Goal: Task Accomplishment & Management: Complete application form

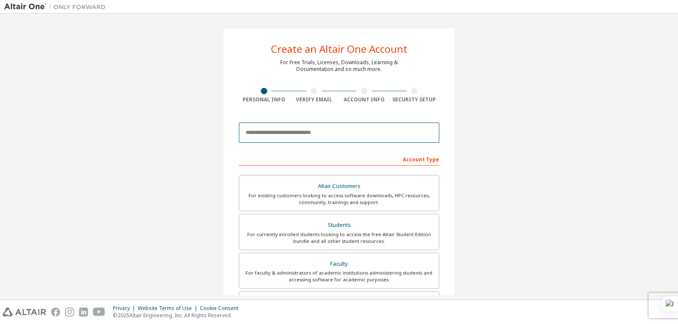
click at [338, 134] on input "email" at bounding box center [339, 133] width 200 height 20
type input "**********"
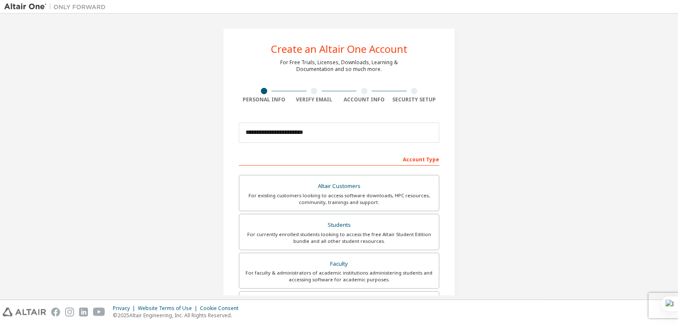
click at [479, 149] on div "**********" at bounding box center [338, 241] width 669 height 447
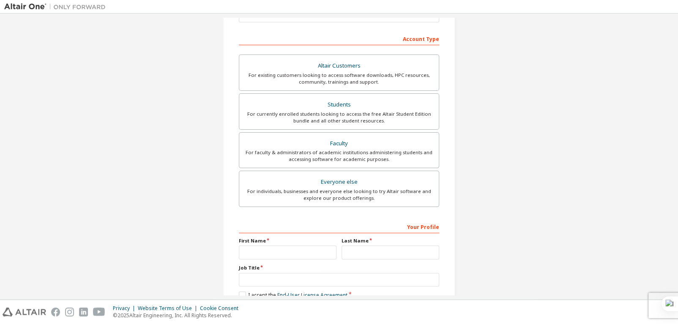
scroll to position [168, 0]
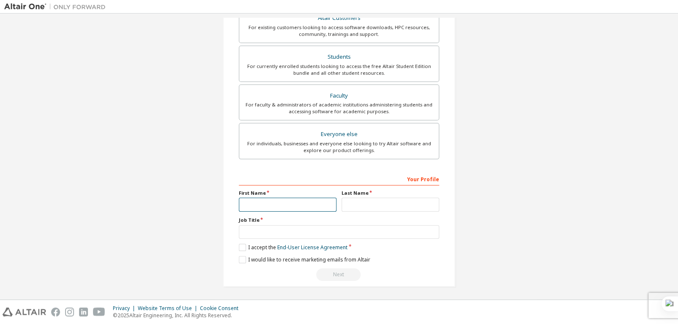
click at [295, 206] on input "text" at bounding box center [288, 205] width 98 height 14
type input "**********"
click at [365, 202] on input "text" at bounding box center [390, 205] width 98 height 14
type input "*******"
click at [268, 234] on input "text" at bounding box center [339, 232] width 200 height 14
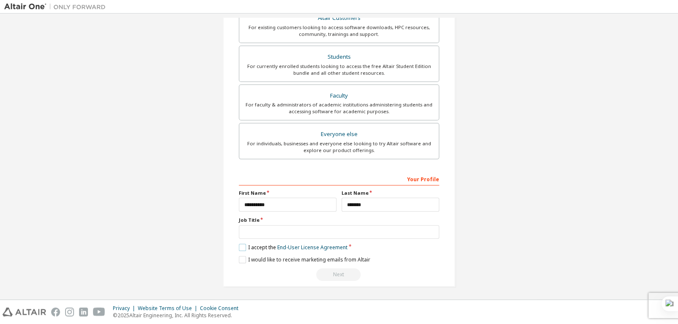
click at [243, 248] on label "I accept the End-User License Agreement" at bounding box center [293, 247] width 109 height 7
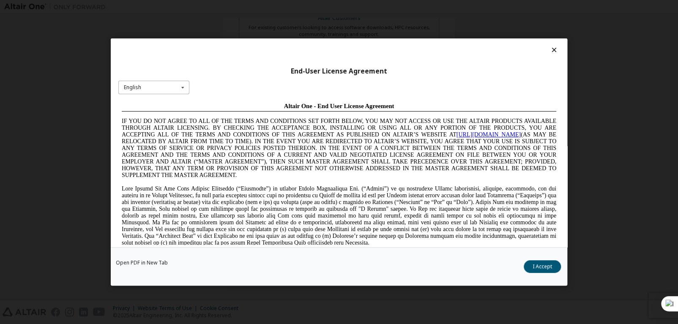
scroll to position [0, 0]
click at [538, 259] on div "Open PDF in New Tab I Accept" at bounding box center [339, 266] width 456 height 38
click at [538, 265] on button "I Accept" at bounding box center [542, 266] width 37 height 13
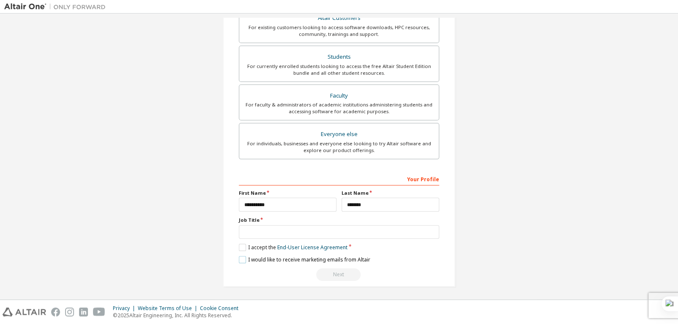
click at [241, 260] on label "I would like to receive marketing emails from Altair" at bounding box center [304, 259] width 131 height 7
click at [262, 231] on input "text" at bounding box center [339, 232] width 200 height 14
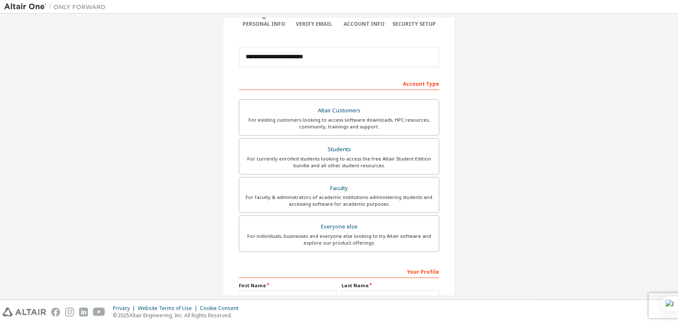
scroll to position [41, 0]
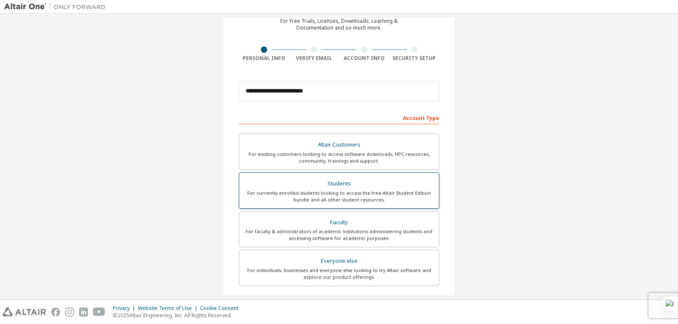
click at [356, 185] on div "Students" at bounding box center [338, 184] width 189 height 12
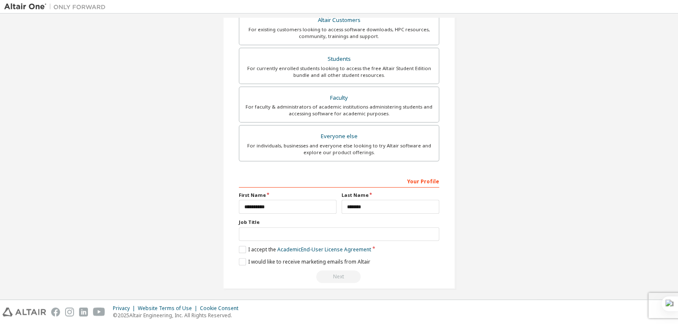
scroll to position [168, 0]
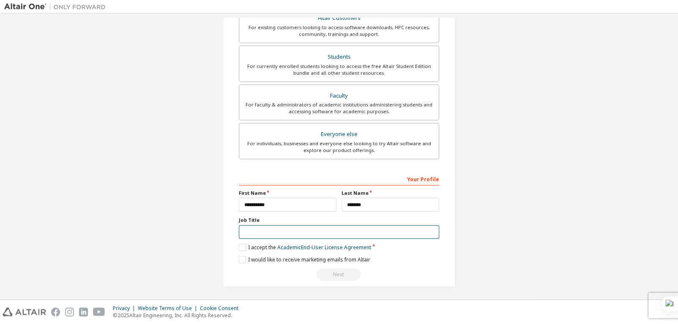
click at [304, 229] on input "text" at bounding box center [339, 232] width 200 height 14
type input "*******"
click at [239, 245] on label "I accept the Academic End-User License Agreement" at bounding box center [305, 247] width 132 height 7
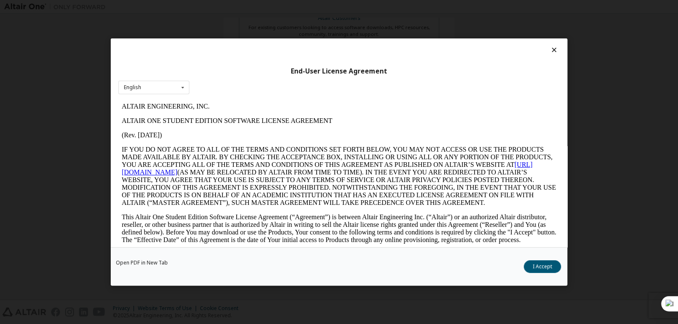
scroll to position [0, 0]
click at [545, 264] on button "I Accept" at bounding box center [542, 266] width 37 height 13
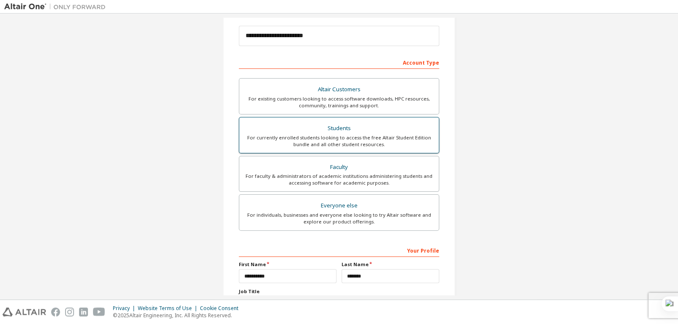
scroll to position [168, 0]
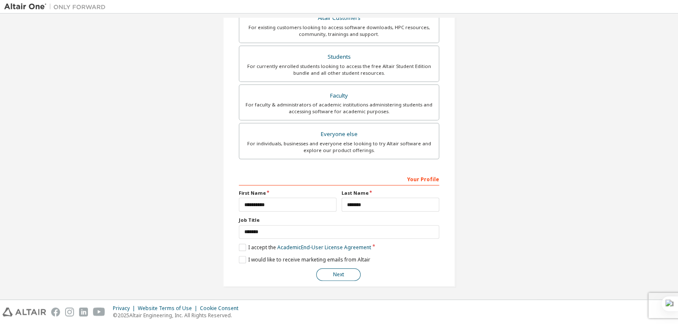
click at [338, 277] on button "Next" at bounding box center [338, 274] width 44 height 13
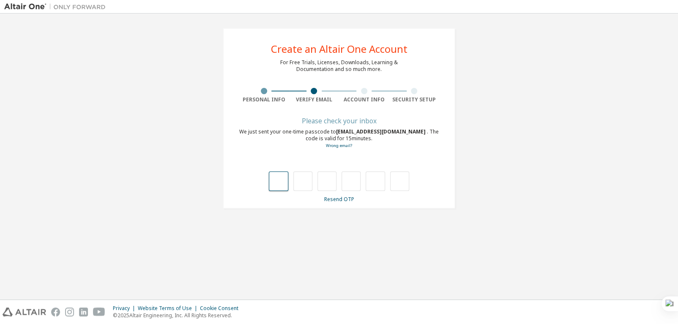
type input "*"
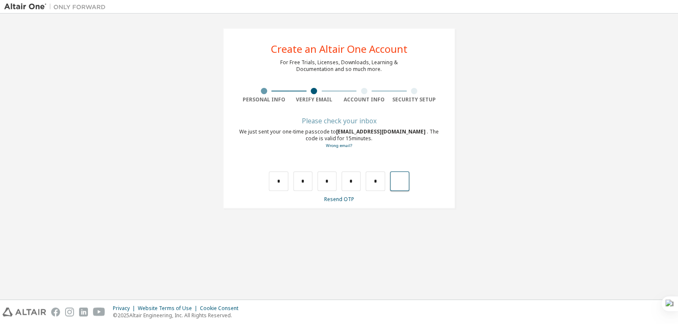
type input "*"
